Goal: Information Seeking & Learning: Learn about a topic

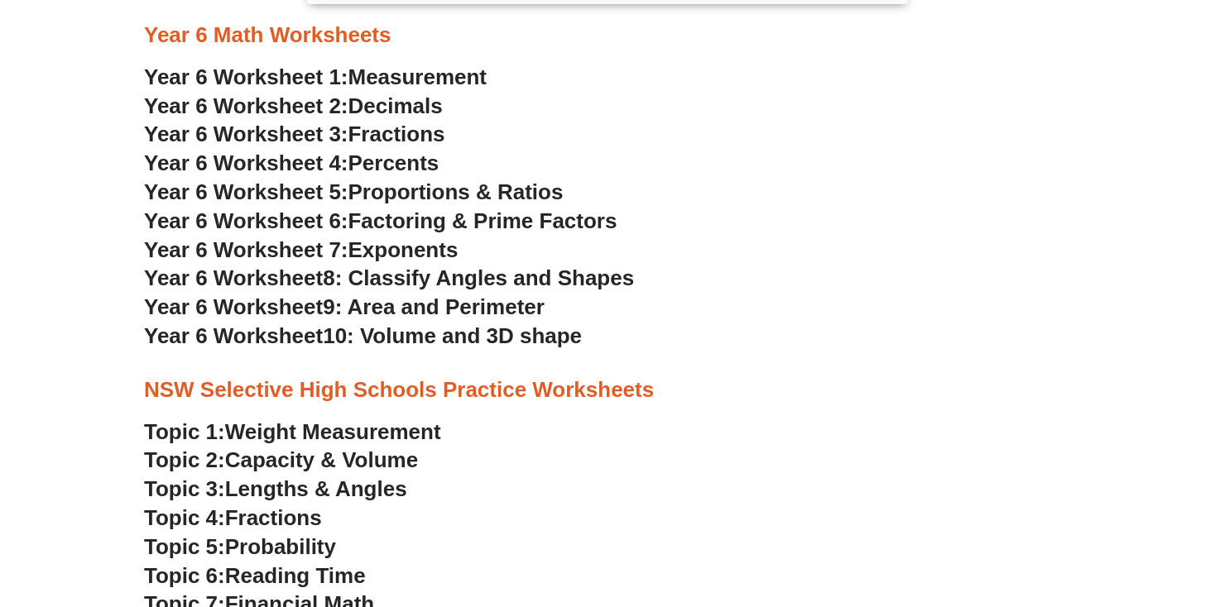
scroll to position [3459, 0]
click at [160, 83] on span "Year 6 Worksheet 1:" at bounding box center [246, 76] width 204 height 25
click at [384, 77] on span "Measurement" at bounding box center [417, 76] width 139 height 25
click at [377, 98] on span "Decimals" at bounding box center [395, 105] width 94 height 25
click at [391, 130] on span "Fractions" at bounding box center [396, 133] width 97 height 25
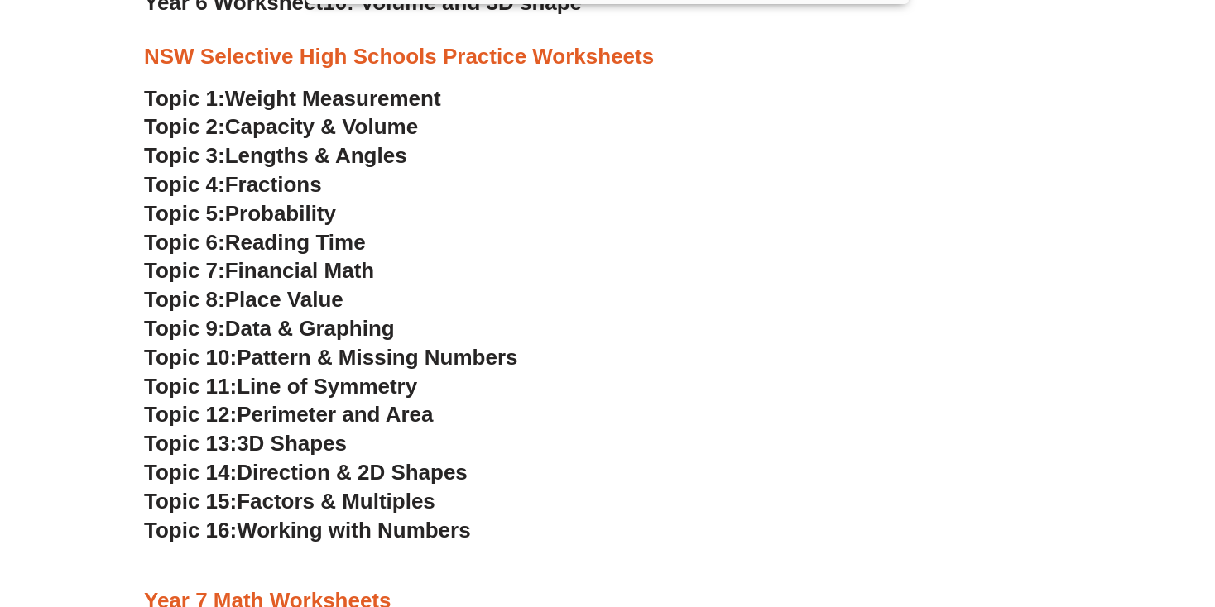
scroll to position [3798, 0]
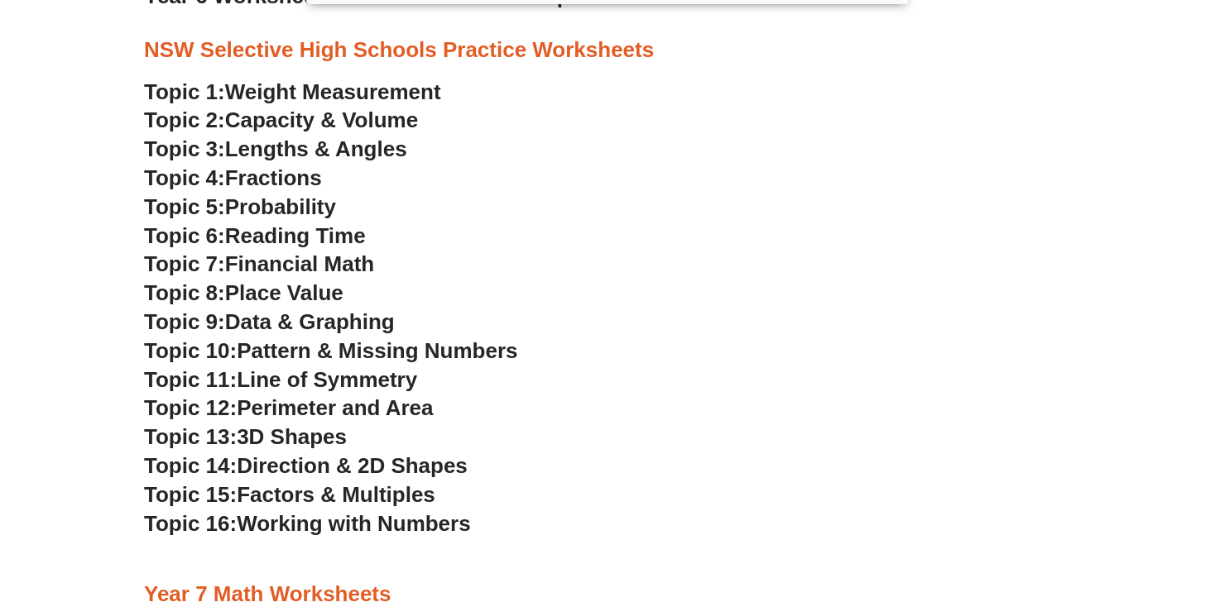
click at [406, 80] on span "Weight Measurement" at bounding box center [333, 91] width 216 height 25
click at [330, 121] on span "Capacity & Volume" at bounding box center [321, 120] width 193 height 25
click at [353, 144] on span "Lengths & Angles" at bounding box center [316, 149] width 182 height 25
click at [295, 179] on span "Fractions" at bounding box center [273, 178] width 97 height 25
click at [294, 207] on span "Probability" at bounding box center [280, 206] width 111 height 25
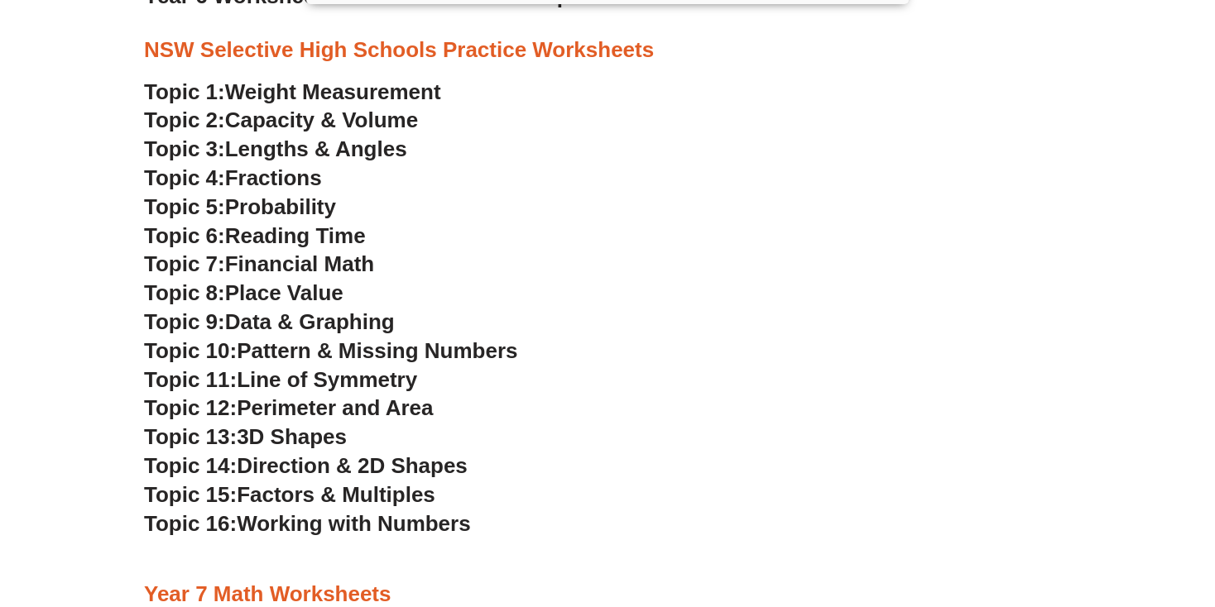
click at [308, 234] on span "Reading Time" at bounding box center [295, 235] width 141 height 25
click at [299, 257] on span "Financial Math" at bounding box center [299, 264] width 149 height 25
click at [303, 303] on span "Place Value" at bounding box center [284, 293] width 118 height 25
click at [315, 315] on span "Data & Graphing" at bounding box center [310, 322] width 170 height 25
click at [317, 351] on span "Pattern & Missing Numbers" at bounding box center [377, 350] width 281 height 25
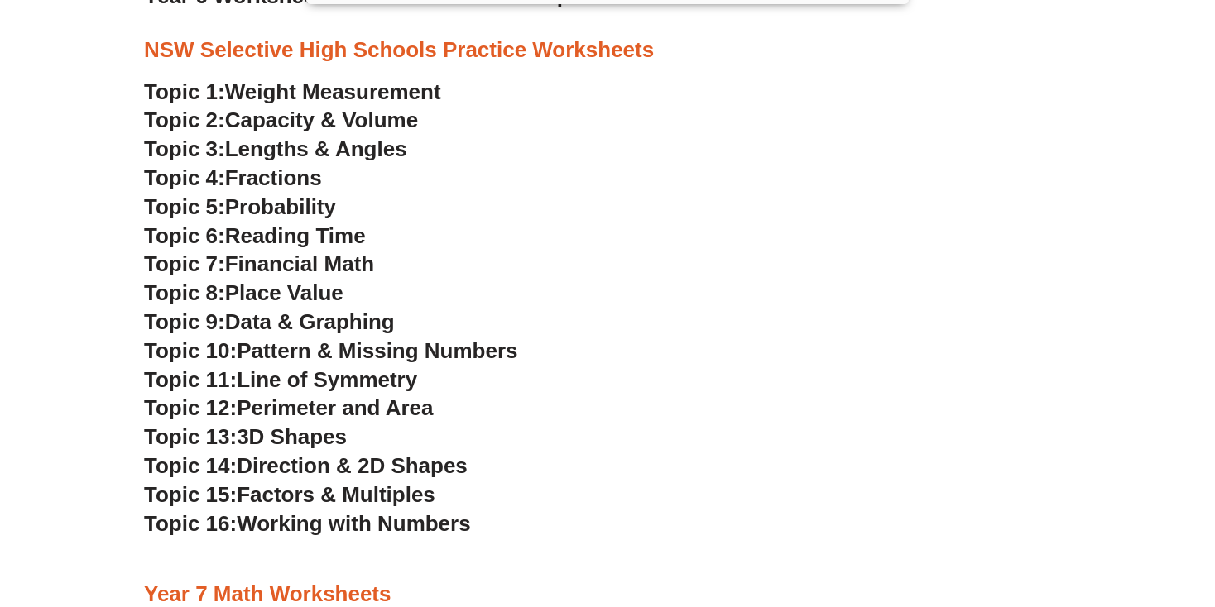
click at [319, 386] on span "Line of Symmetry" at bounding box center [327, 379] width 180 height 25
click at [305, 410] on span "Perimeter and Area" at bounding box center [335, 408] width 196 height 25
click at [266, 435] on span "3D Shapes" at bounding box center [292, 437] width 110 height 25
click at [306, 463] on span "Direction & 2D Shapes" at bounding box center [352, 466] width 231 height 25
click at [304, 499] on span "Factors & Multiples" at bounding box center [336, 494] width 199 height 25
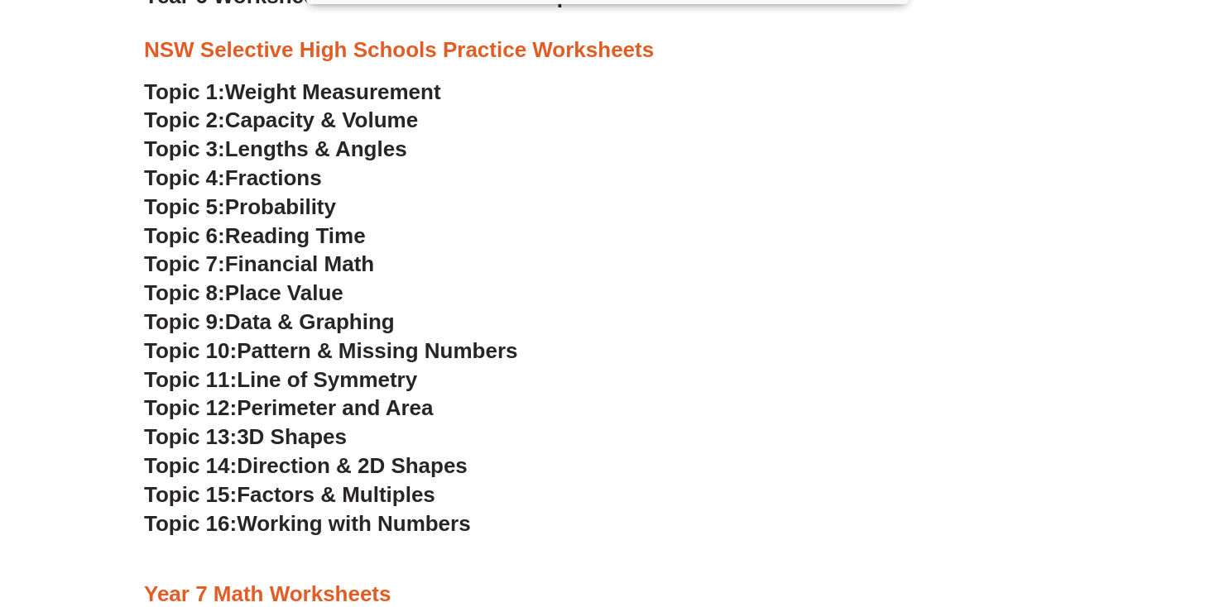
click at [297, 523] on span "Working with Numbers" at bounding box center [353, 523] width 233 height 25
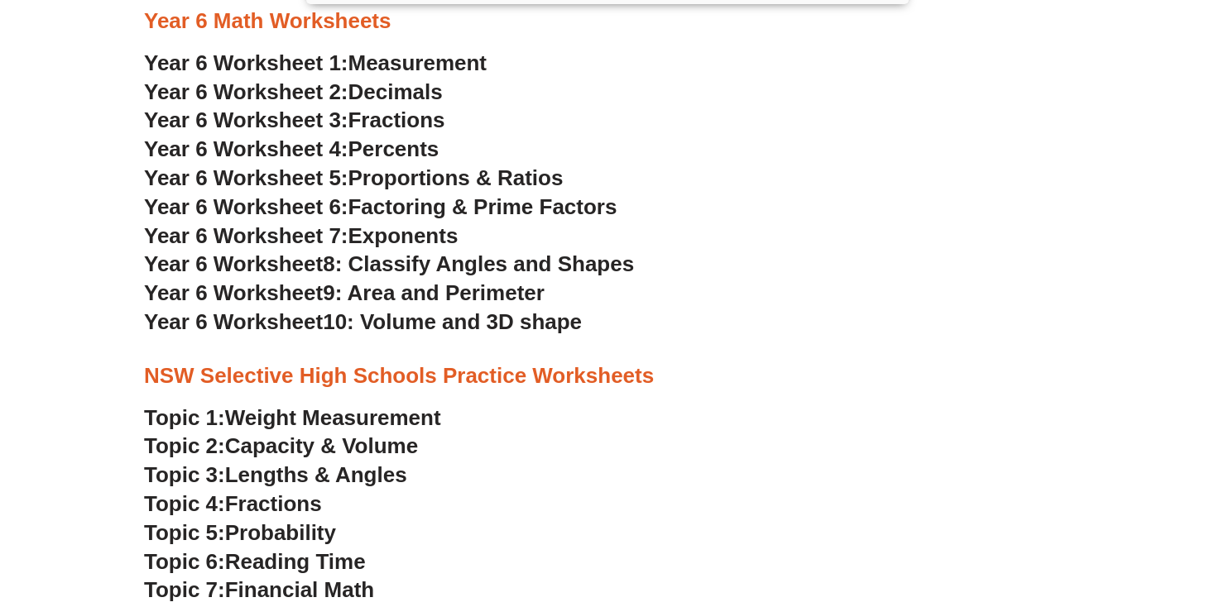
scroll to position [3470, 0]
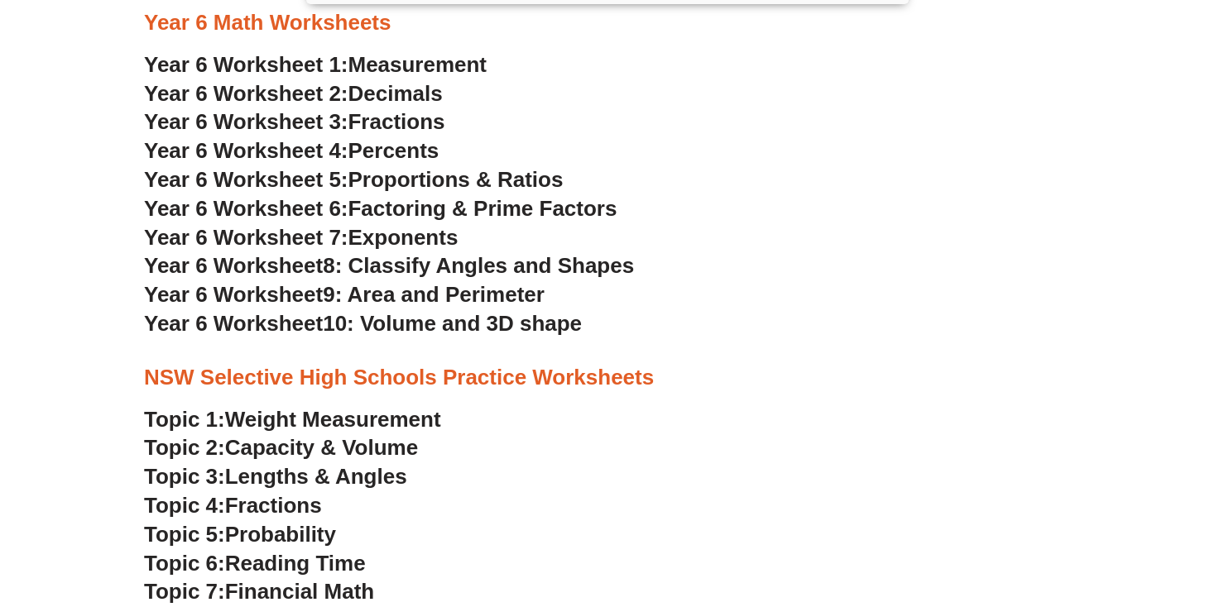
click at [418, 61] on span "Measurement" at bounding box center [417, 64] width 139 height 25
click at [348, 97] on span "Year 6 Worksheet 2:" at bounding box center [246, 93] width 204 height 25
click at [366, 124] on span "Fractions" at bounding box center [396, 121] width 97 height 25
click at [364, 146] on span "Percents" at bounding box center [393, 150] width 91 height 25
click at [386, 180] on span "Proportions & Ratios" at bounding box center [455, 179] width 215 height 25
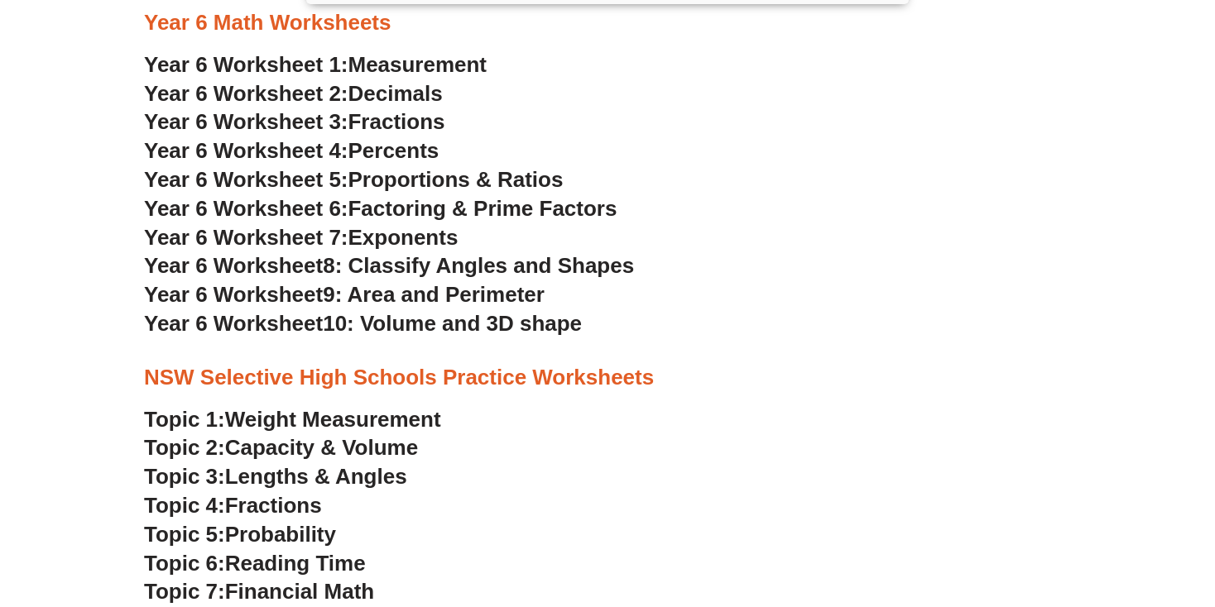
click at [384, 209] on span "Factoring & Prime Factors" at bounding box center [482, 208] width 269 height 25
click at [343, 232] on span "Year 6 Worksheet 7:" at bounding box center [246, 237] width 204 height 25
click at [372, 262] on span "8: Classify Angles and Shapes" at bounding box center [478, 265] width 311 height 25
click at [368, 290] on span "9: Area and Perimeter" at bounding box center [434, 294] width 222 height 25
click at [353, 327] on span "10: Volume and 3D shape" at bounding box center [452, 323] width 259 height 25
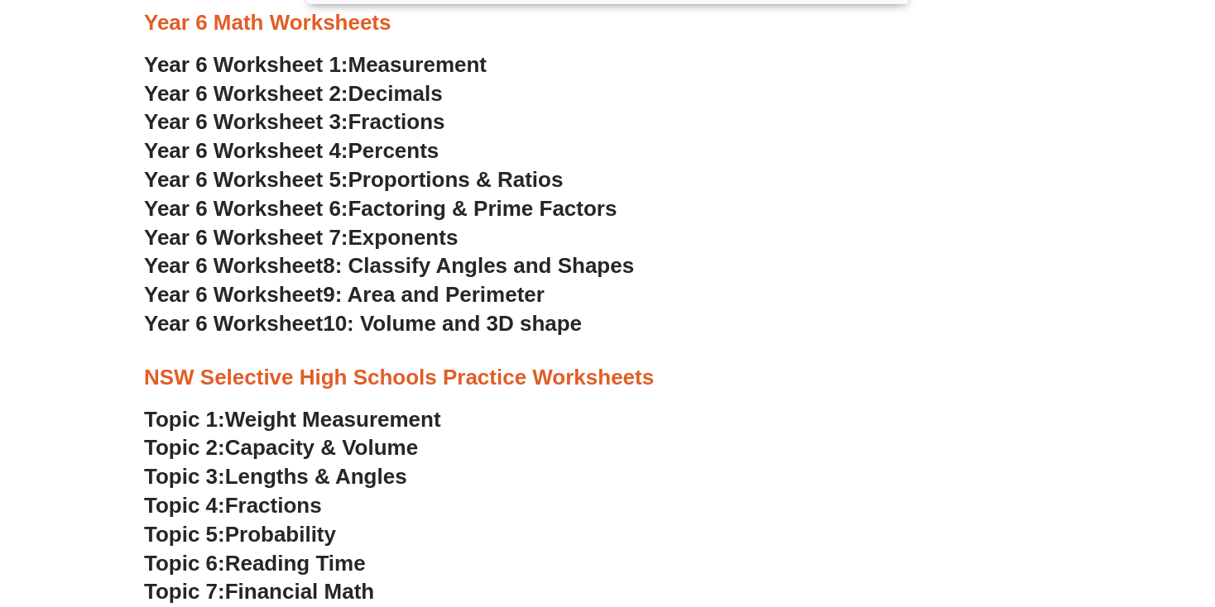
click at [765, 78] on h3 "Year 6 Worksheet 1: Measurement" at bounding box center [607, 65] width 927 height 28
